Goal: Task Accomplishment & Management: Complete application form

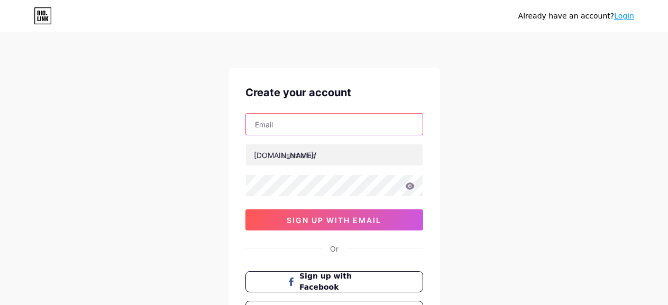
click at [330, 118] on input "text" at bounding box center [334, 124] width 177 height 21
paste input "[EMAIL_ADDRESS][DOMAIN_NAME]"
type input "[EMAIL_ADDRESS][DOMAIN_NAME]"
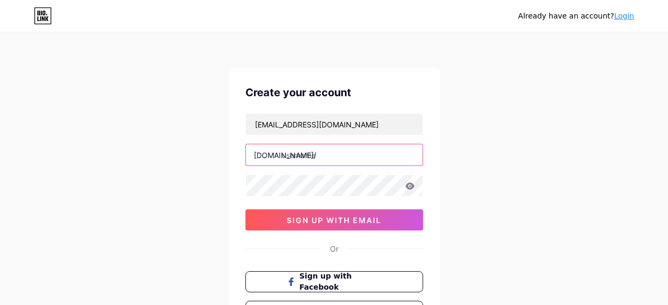
paste input "pokkoo"
type input "pokkoo"
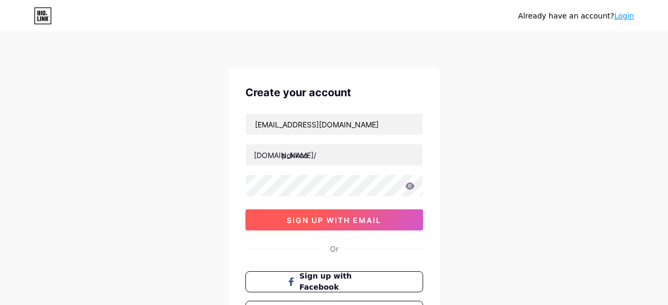
click at [322, 223] on span "sign up with email" at bounding box center [333, 220] width 95 height 9
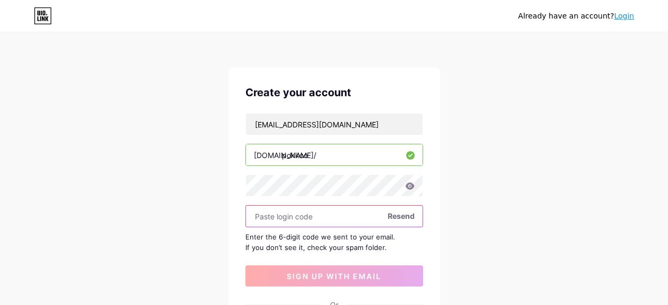
paste input "423544"
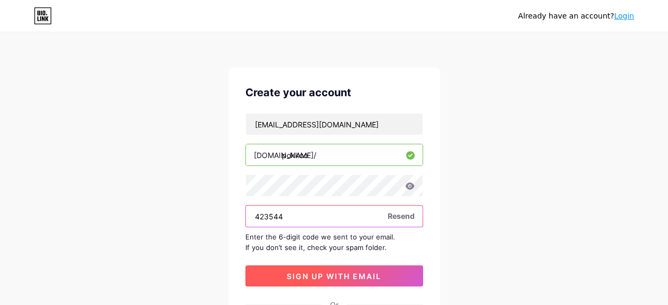
type input "423544"
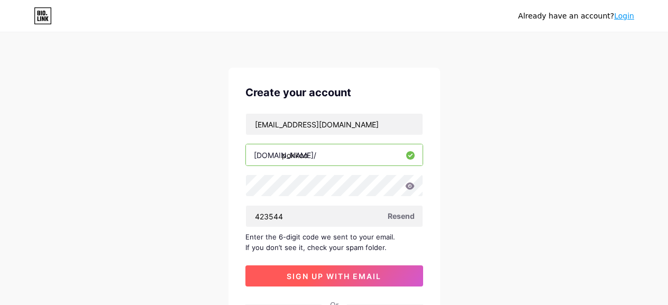
click at [303, 276] on span "sign up with email" at bounding box center [333, 276] width 95 height 9
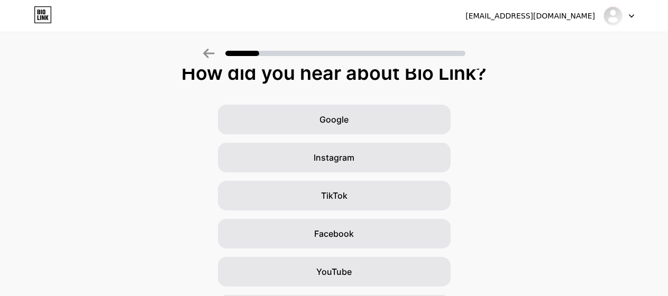
scroll to position [1, 0]
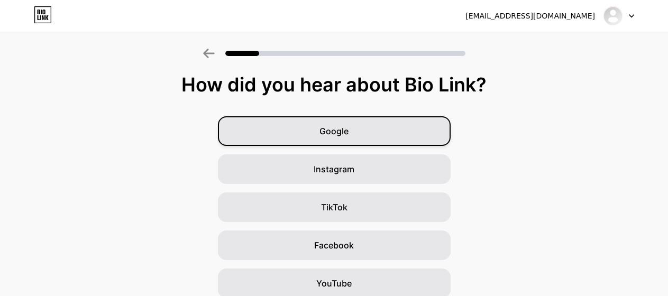
click at [348, 136] on span "Google" at bounding box center [333, 131] width 29 height 13
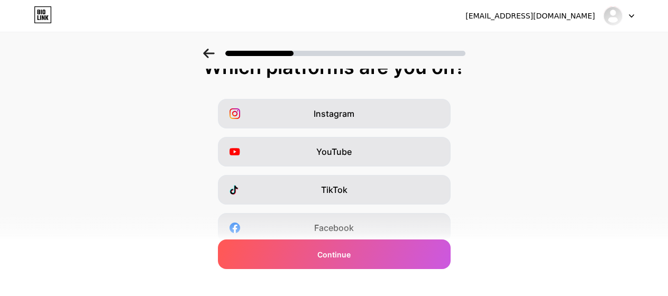
scroll to position [0, 0]
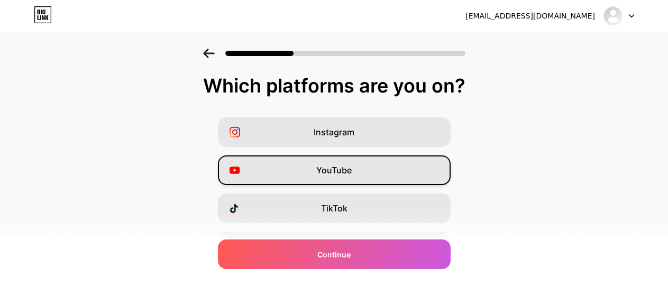
click at [401, 170] on div "YouTube" at bounding box center [334, 170] width 233 height 30
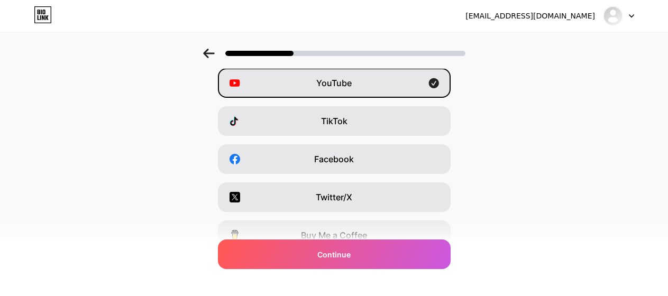
scroll to position [106, 0]
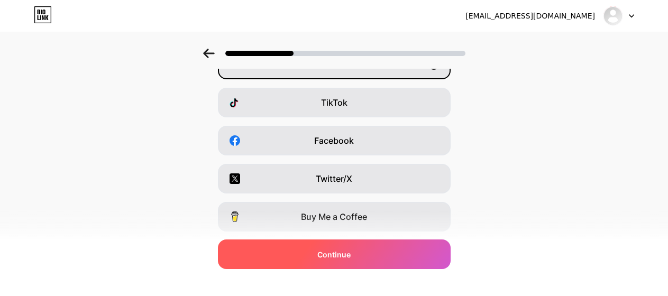
click at [332, 253] on span "Continue" at bounding box center [333, 254] width 33 height 11
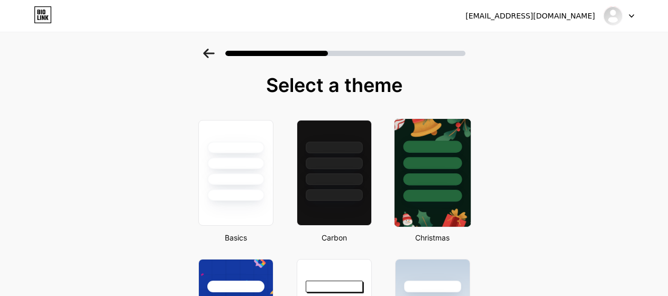
scroll to position [0, 0]
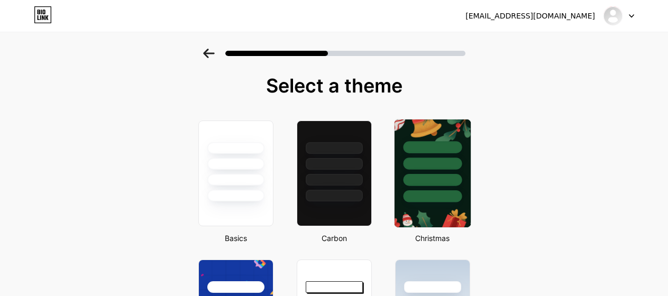
click at [439, 166] on div at bounding box center [432, 164] width 59 height 12
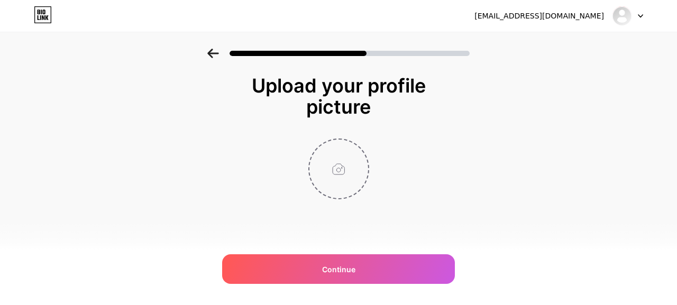
click at [340, 172] on input "file" at bounding box center [338, 169] width 59 height 59
type input "C:\fakepath\2.jpg"
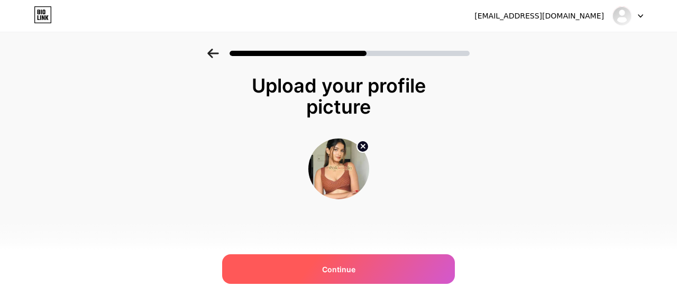
click at [343, 273] on span "Continue" at bounding box center [338, 269] width 33 height 11
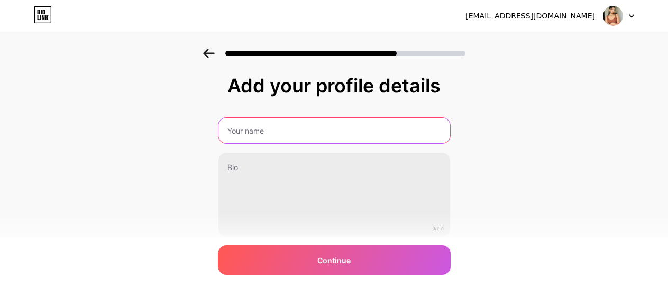
click at [292, 124] on input "text" at bounding box center [334, 130] width 232 height 25
paste input "Pokkoo Agency"
type input "Pokkoo Agency"
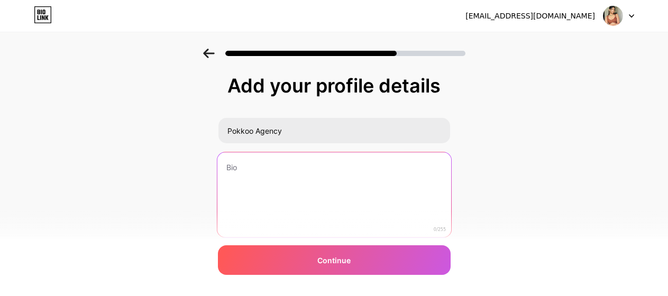
paste textarea "Pokkoo is an exclusive and user-friendly Ahmedabad escort agency that connects …"
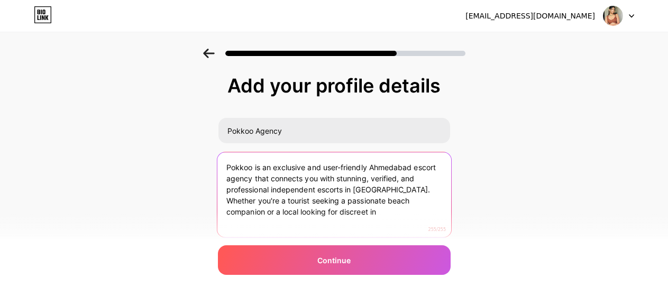
drag, startPoint x: 406, startPoint y: 187, endPoint x: 425, endPoint y: 240, distance: 56.7
click at [425, 240] on div "Add your profile details Pokkoo Agency Pokkoo is an exclusive and user-friendly…" at bounding box center [334, 182] width 233 height 215
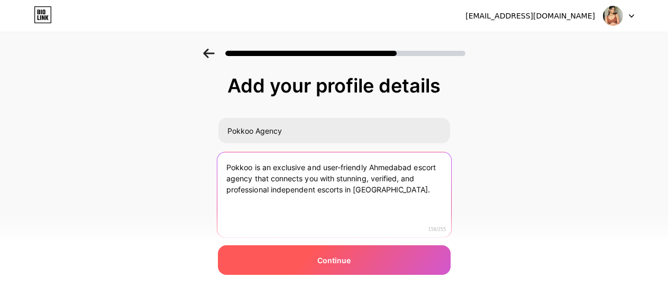
type textarea "Pokkoo is an exclusive and user-friendly Ahmedabad escort agency that connects …"
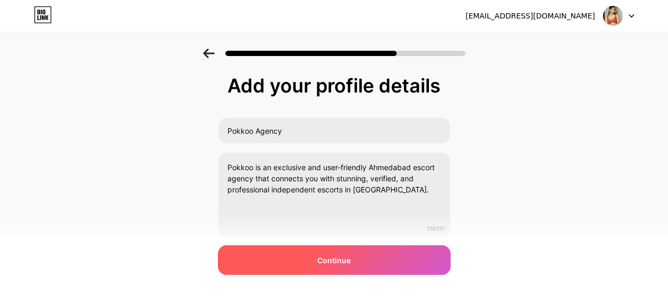
click at [332, 264] on span "Continue" at bounding box center [333, 260] width 33 height 11
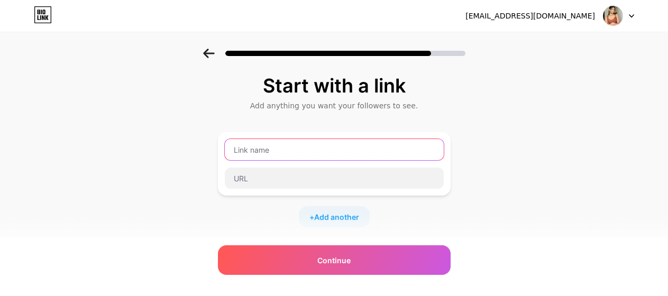
click at [299, 151] on input "text" at bounding box center [334, 149] width 219 height 21
paste input "Ahmedabad Call Girl Service"
type input "Ahmedabad Call Girl Service"
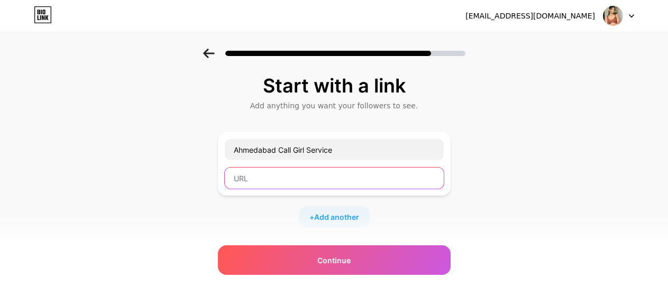
paste input "[URL][DOMAIN_NAME]"
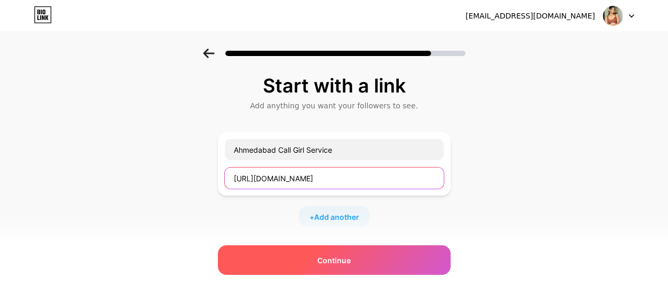
type input "[URL][DOMAIN_NAME]"
click at [331, 265] on span "Continue" at bounding box center [333, 260] width 33 height 11
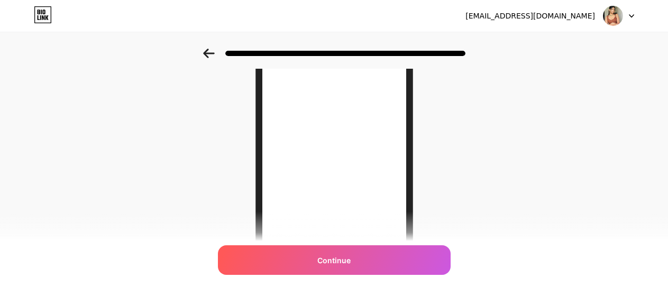
scroll to position [159, 0]
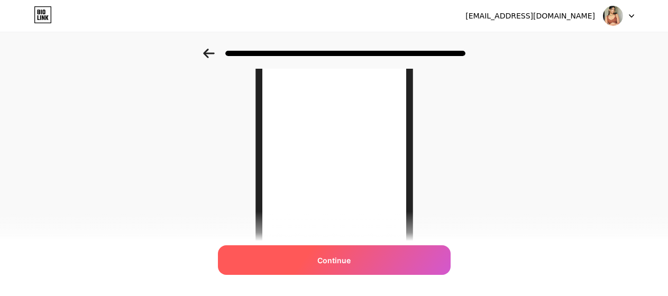
click at [343, 263] on span "Continue" at bounding box center [333, 260] width 33 height 11
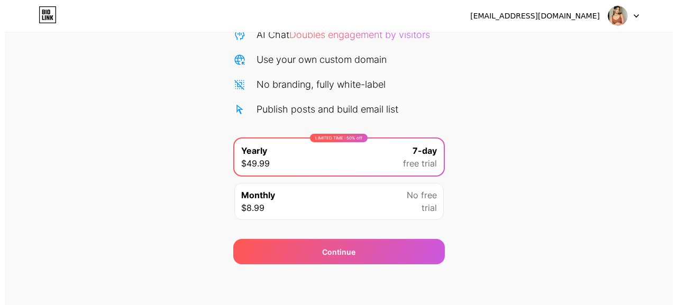
scroll to position [121, 0]
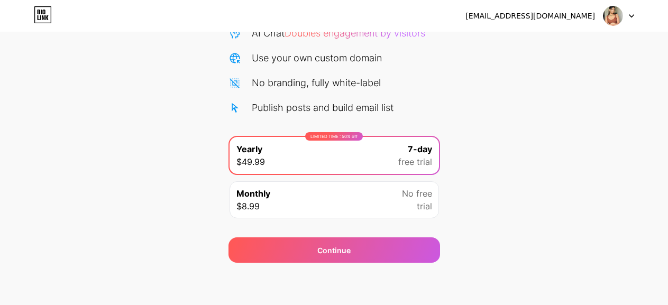
click at [413, 202] on div "No free trial" at bounding box center [417, 199] width 30 height 25
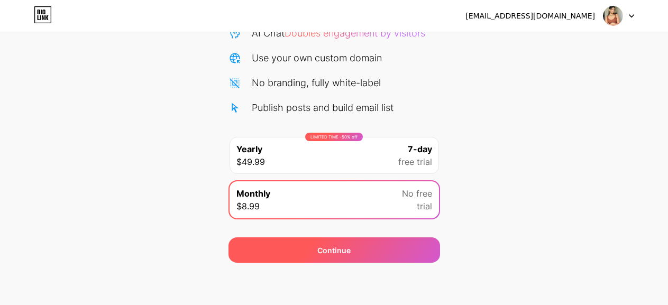
click at [373, 256] on div "Continue" at bounding box center [333, 249] width 211 height 25
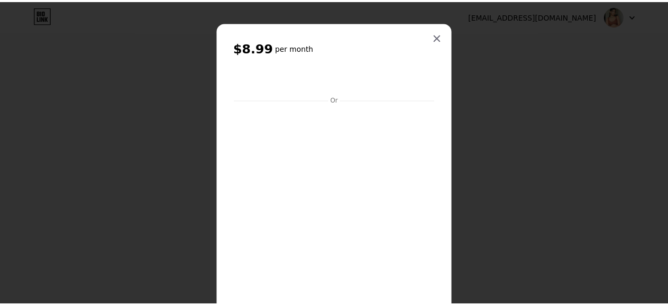
scroll to position [0, 0]
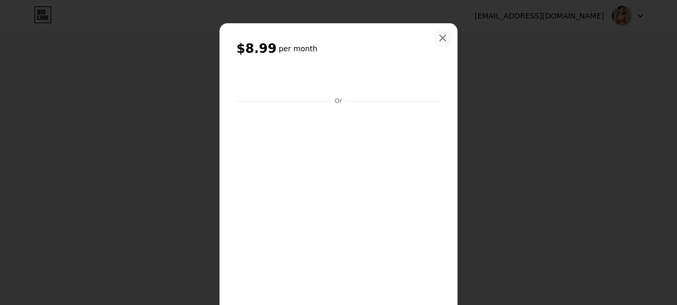
click at [440, 36] on icon at bounding box center [443, 38] width 6 height 6
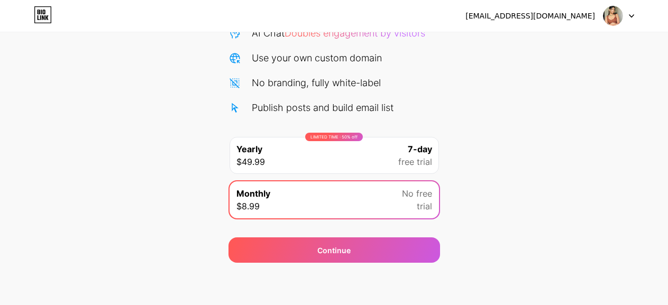
click at [623, 15] on div at bounding box center [618, 15] width 31 height 19
click at [564, 14] on div "[EMAIL_ADDRESS][DOMAIN_NAME]" at bounding box center [529, 16] width 129 height 11
click at [41, 12] on icon at bounding box center [43, 14] width 18 height 17
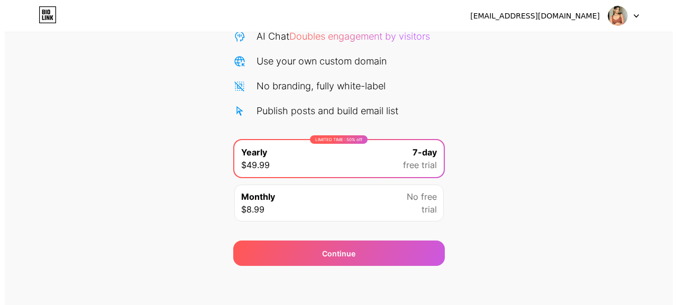
scroll to position [121, 0]
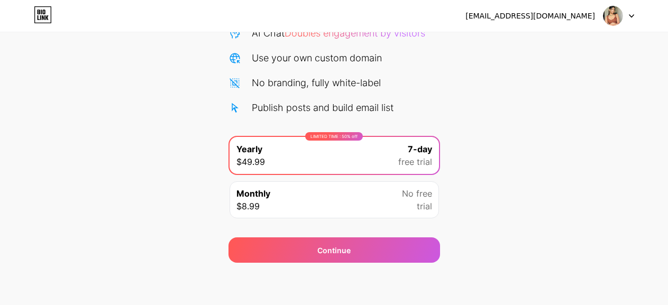
click at [421, 155] on span "free trial" at bounding box center [415, 161] width 34 height 13
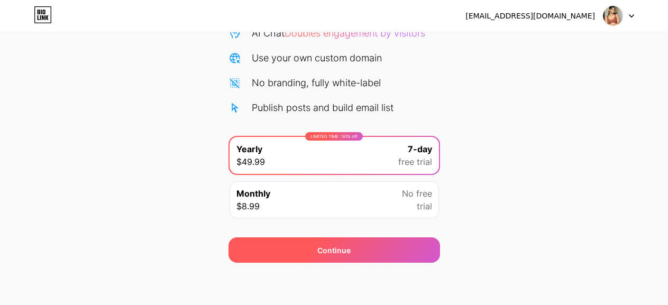
click at [336, 253] on div "Continue" at bounding box center [333, 250] width 33 height 11
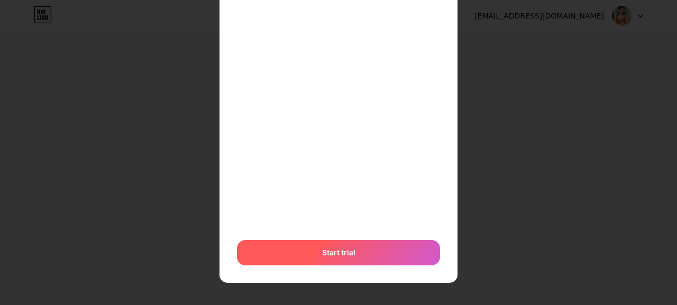
scroll to position [121, 0]
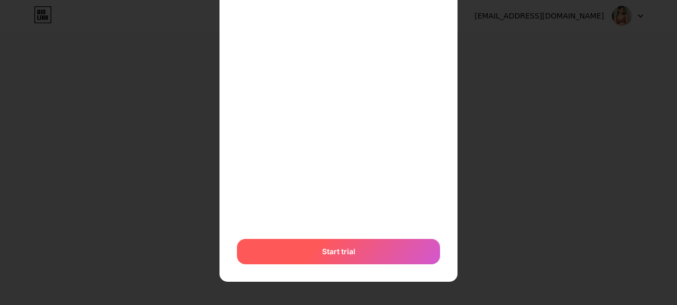
click at [327, 253] on span "Start trial" at bounding box center [338, 251] width 33 height 11
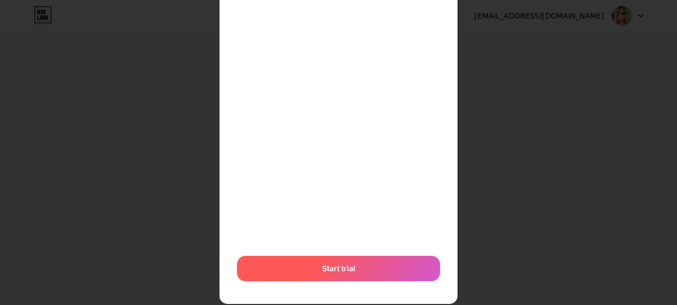
click at [338, 269] on span "Start trial" at bounding box center [338, 268] width 33 height 11
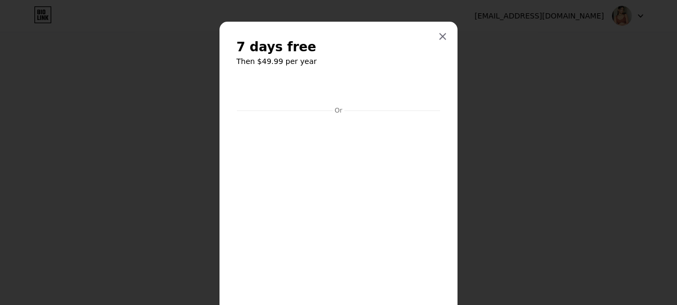
scroll to position [0, 0]
